Goal: Find specific page/section

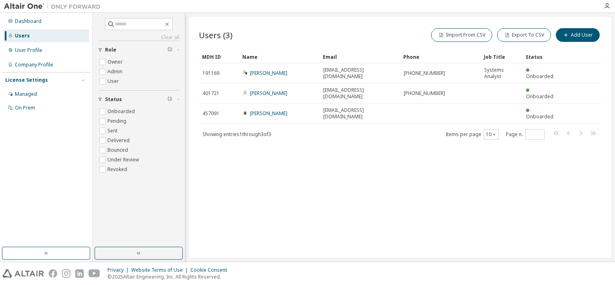
click at [610, 148] on div "Users (3) Import From CSV Export To CSV Add User Clear Load Save Save As Field …" at bounding box center [400, 137] width 422 height 241
click at [32, 62] on div "Company Profile" at bounding box center [34, 65] width 38 height 6
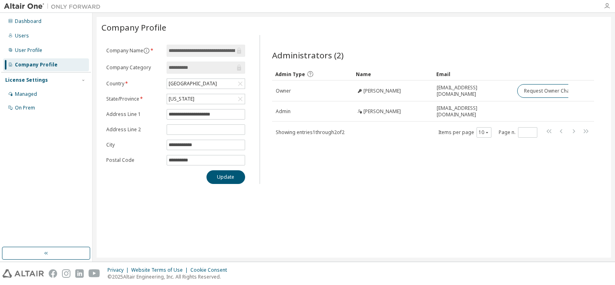
drag, startPoint x: 610, startPoint y: 6, endPoint x: 604, endPoint y: 6, distance: 6.5
click at [604, 6] on div at bounding box center [607, 6] width 16 height 6
click at [604, 6] on icon "button" at bounding box center [607, 6] width 6 height 6
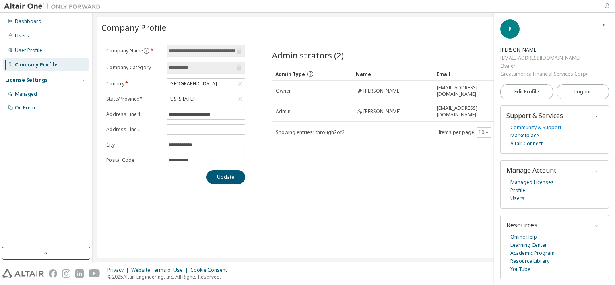
click at [542, 126] on link "Community & Support" at bounding box center [536, 128] width 51 height 8
